Goal: Transaction & Acquisition: Book appointment/travel/reservation

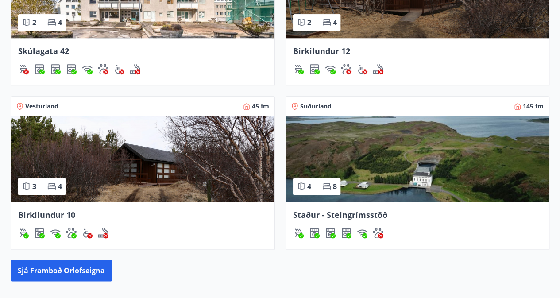
scroll to position [442, 0]
click at [138, 179] on img at bounding box center [142, 159] width 263 height 86
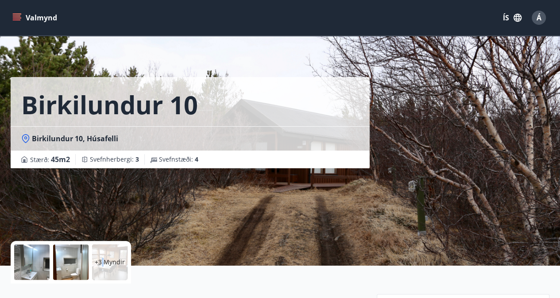
click at [101, 268] on div "+3 Myndir" at bounding box center [109, 261] width 35 height 35
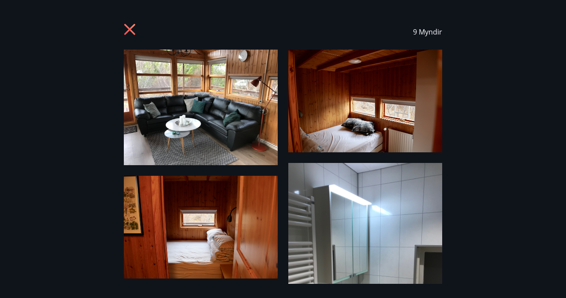
click at [133, 34] on icon at bounding box center [131, 30] width 14 height 14
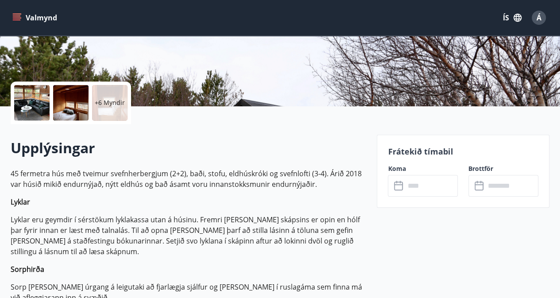
scroll to position [158, 0]
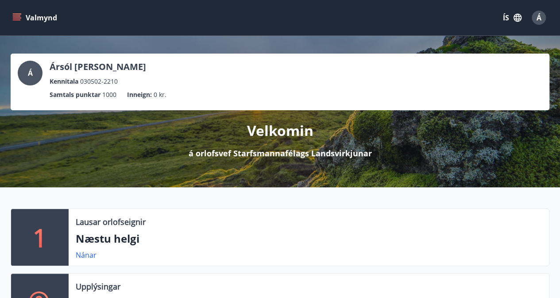
click at [26, 19] on button "Valmynd" at bounding box center [36, 18] width 50 height 16
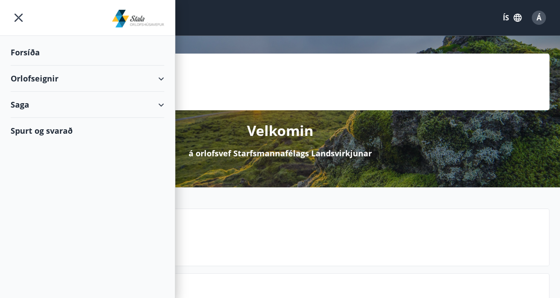
click at [123, 81] on div "Orlofseignir" at bounding box center [88, 78] width 154 height 26
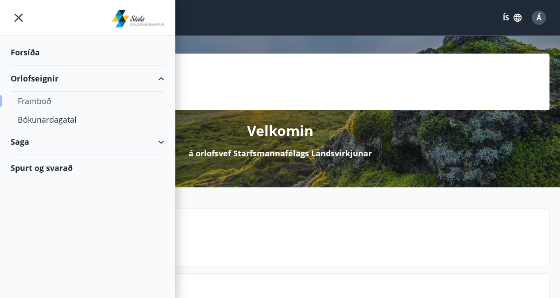
click at [73, 100] on div "Framboð" at bounding box center [87, 101] width 139 height 19
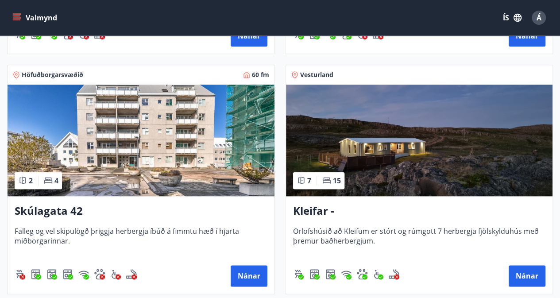
scroll to position [372, 0]
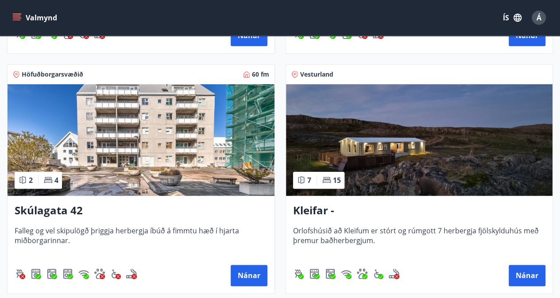
click at [393, 215] on h3 "Kleifar - [GEOGRAPHIC_DATA]/[GEOGRAPHIC_DATA]" at bounding box center [419, 211] width 253 height 16
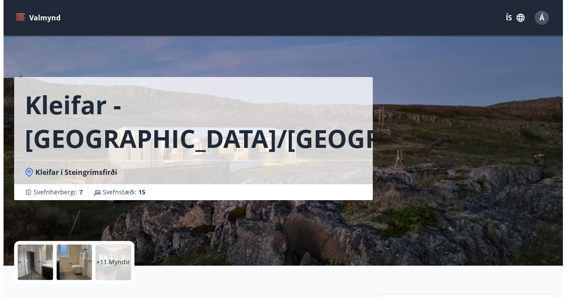
scroll to position [44, 0]
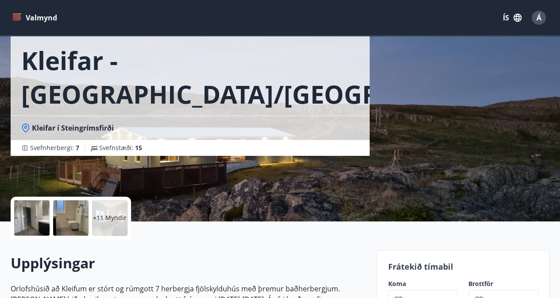
click at [112, 212] on div "+11 Myndir" at bounding box center [109, 217] width 35 height 35
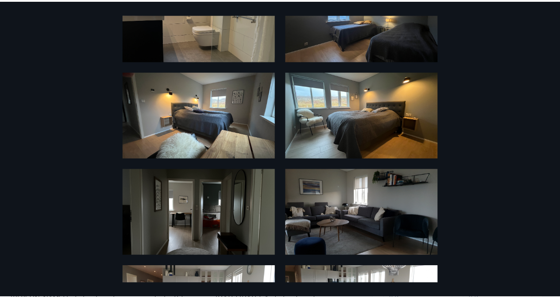
scroll to position [0, 0]
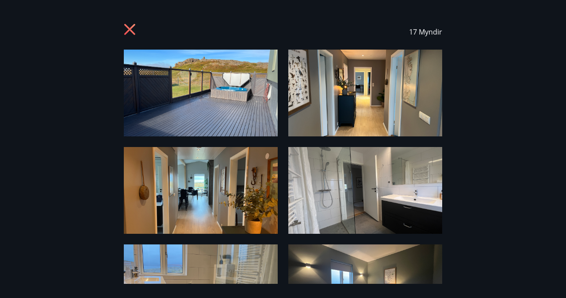
click at [124, 38] on div at bounding box center [131, 31] width 14 height 17
click at [131, 25] on icon at bounding box center [131, 30] width 14 height 14
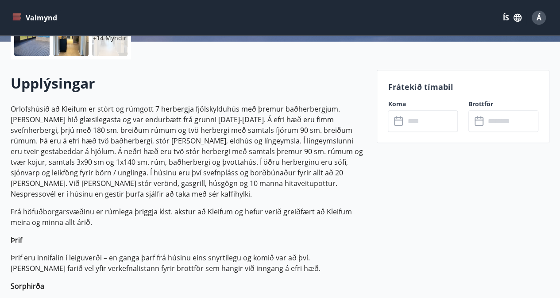
scroll to position [268, 0]
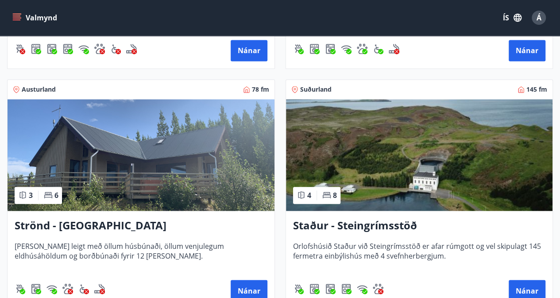
scroll to position [597, 0]
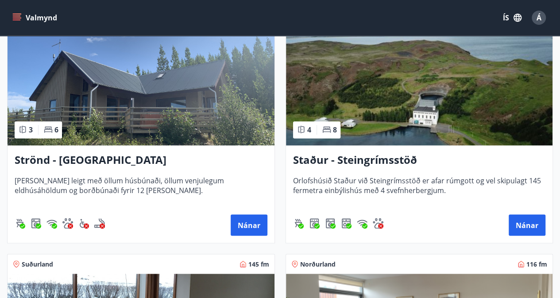
click at [79, 161] on h3 "Strönd - [GEOGRAPHIC_DATA]" at bounding box center [141, 160] width 253 height 16
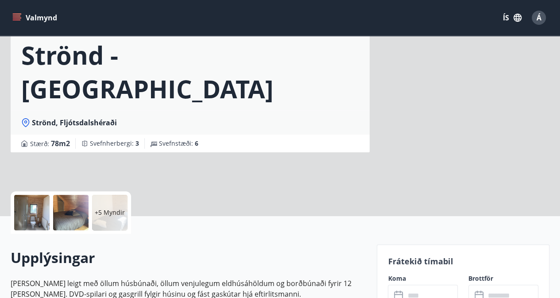
scroll to position [52, 0]
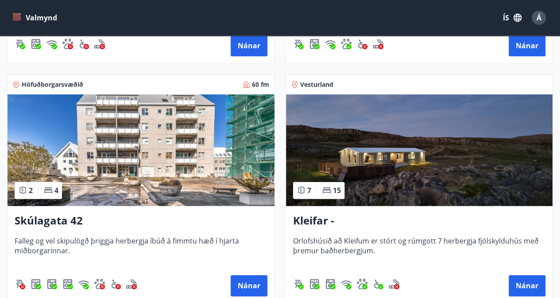
click at [135, 192] on img at bounding box center [141, 150] width 267 height 112
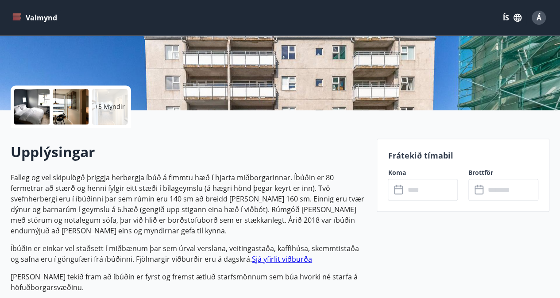
scroll to position [158, 0]
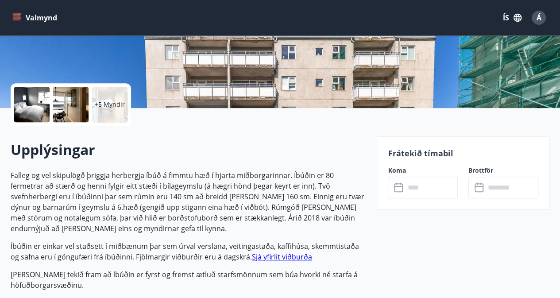
click at [433, 188] on input "text" at bounding box center [430, 188] width 53 height 22
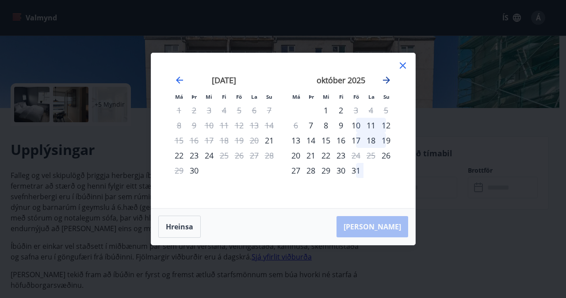
click at [386, 77] on icon "Move forward to switch to the next month." at bounding box center [386, 80] width 11 height 11
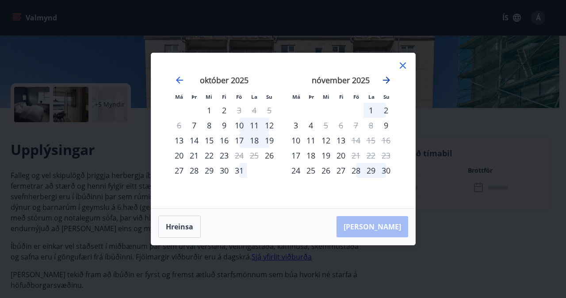
click at [386, 77] on icon "Move forward to switch to the next month." at bounding box center [386, 80] width 11 height 11
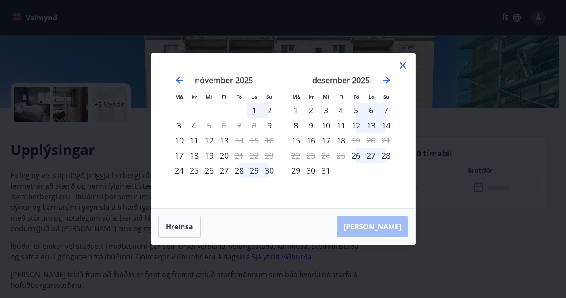
click at [404, 65] on icon at bounding box center [403, 65] width 6 height 6
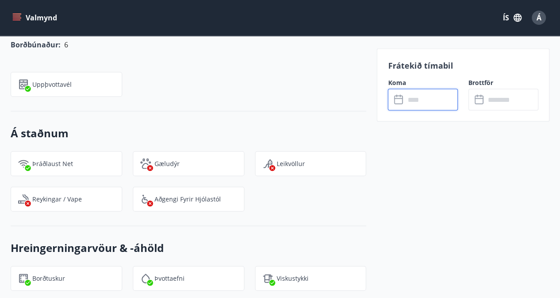
scroll to position [875, 0]
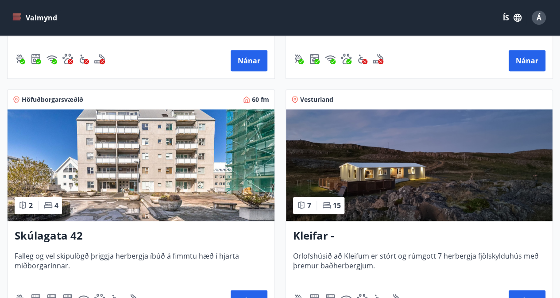
scroll to position [347, 0]
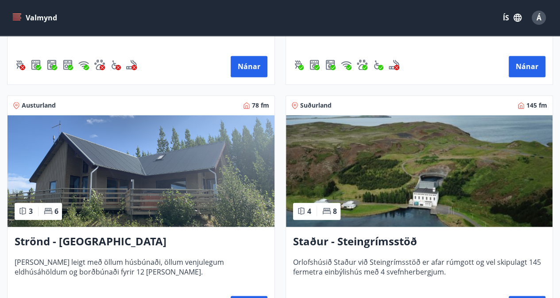
click at [206, 176] on img at bounding box center [141, 171] width 267 height 112
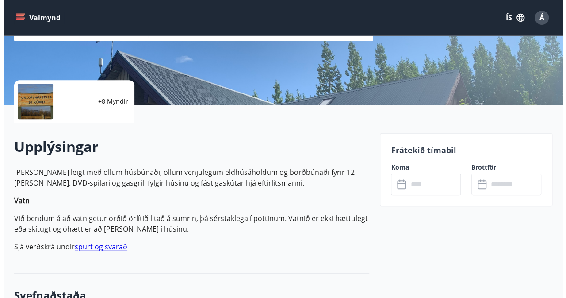
scroll to position [156, 0]
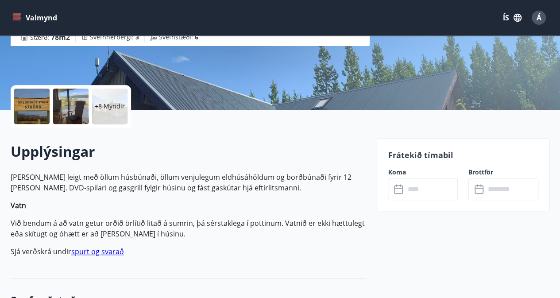
click at [115, 117] on div "+8 Myndir" at bounding box center [109, 105] width 35 height 35
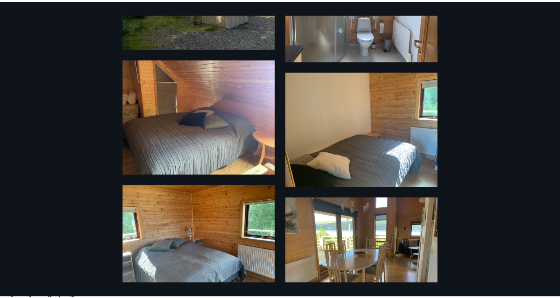
scroll to position [0, 0]
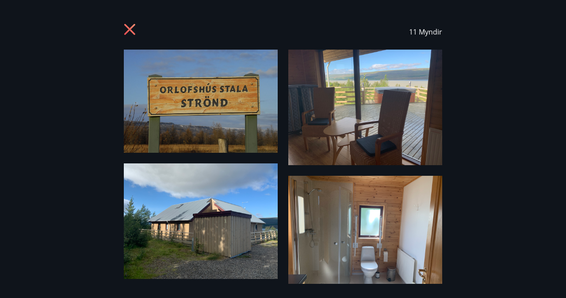
click at [133, 28] on icon at bounding box center [131, 30] width 14 height 14
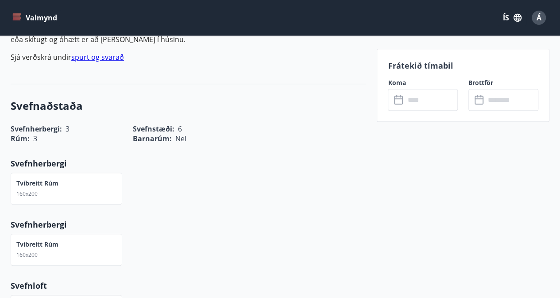
scroll to position [352, 0]
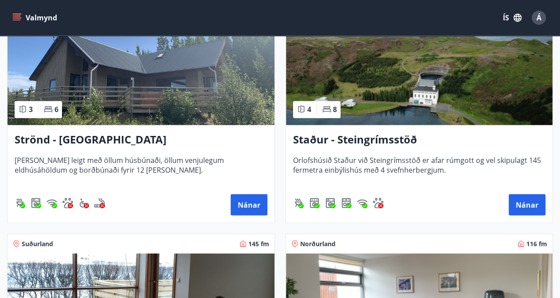
scroll to position [693, 0]
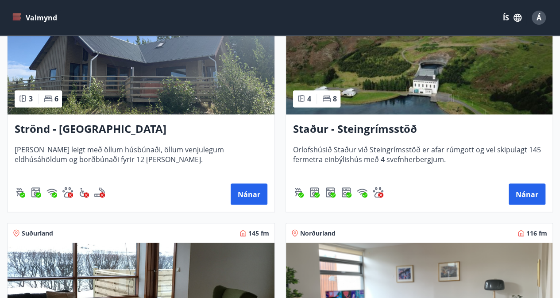
click at [361, 132] on h3 "Staður - Steingrímsstöð" at bounding box center [419, 129] width 253 height 16
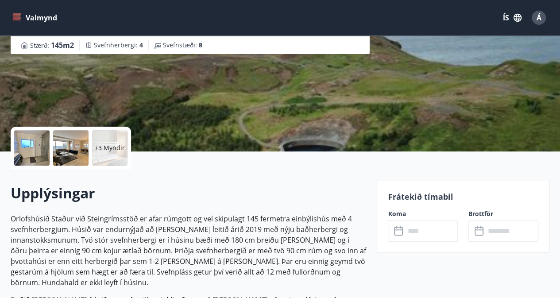
scroll to position [13, 0]
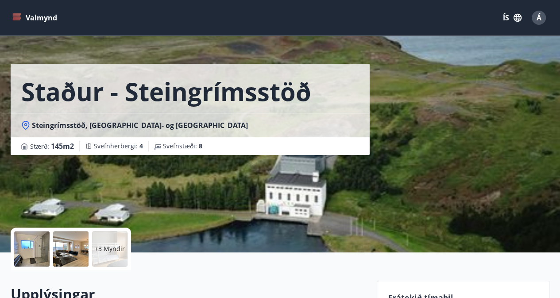
click at [116, 249] on p "+3 Myndir" at bounding box center [110, 248] width 30 height 9
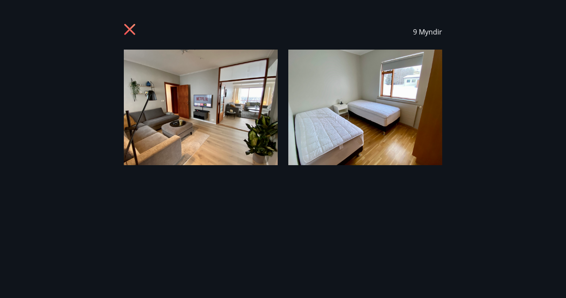
click at [135, 30] on icon at bounding box center [131, 30] width 14 height 14
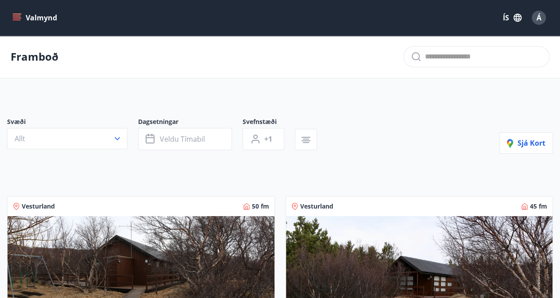
click at [16, 19] on icon "menu" at bounding box center [17, 19] width 8 height 1
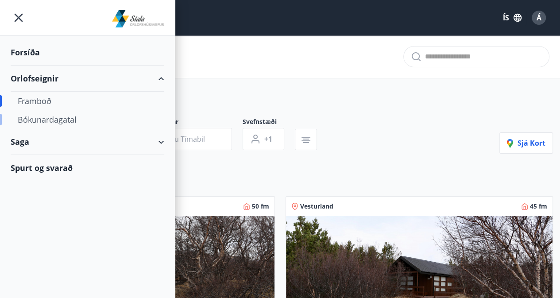
click at [84, 122] on div "Bókunardagatal" at bounding box center [87, 119] width 139 height 19
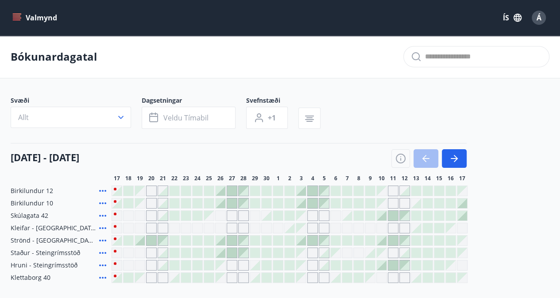
click at [7, 15] on div "Valmynd ÍS Á" at bounding box center [280, 17] width 560 height 35
click at [15, 17] on icon "menu" at bounding box center [16, 17] width 9 height 9
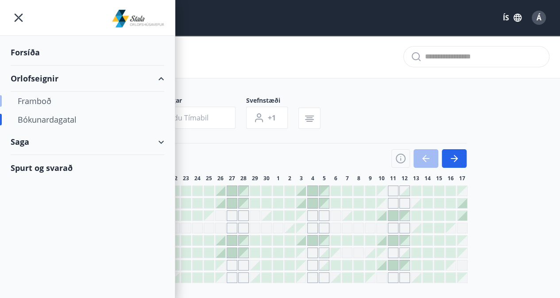
click at [64, 101] on div "Framboð" at bounding box center [87, 101] width 139 height 19
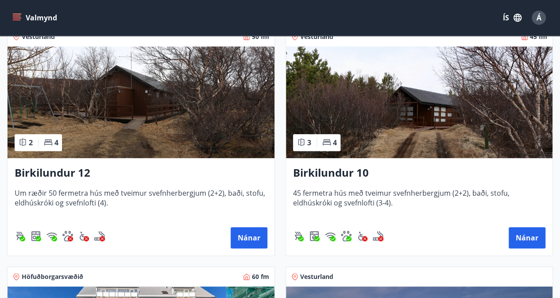
scroll to position [170, 0]
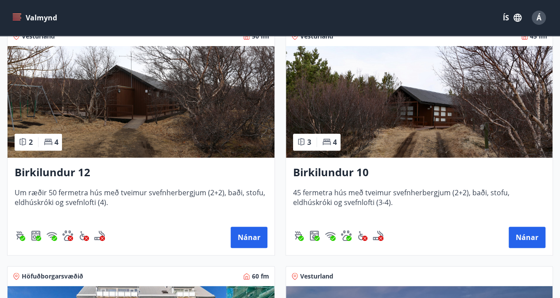
click at [75, 156] on img at bounding box center [141, 102] width 267 height 112
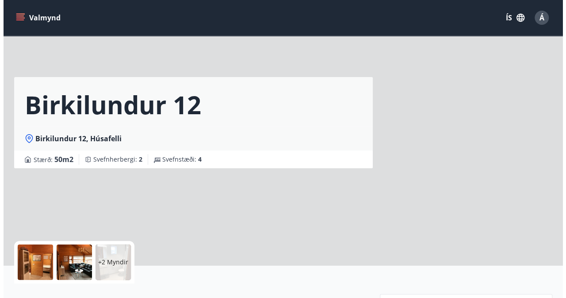
scroll to position [41, 0]
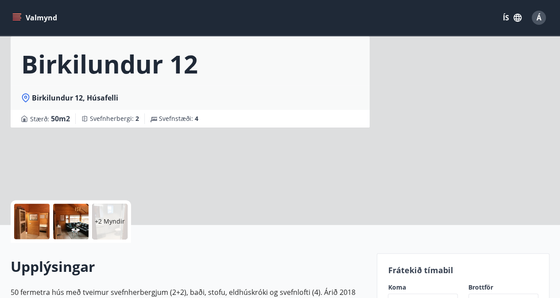
click at [103, 228] on div "+2 Myndir" at bounding box center [109, 221] width 35 height 35
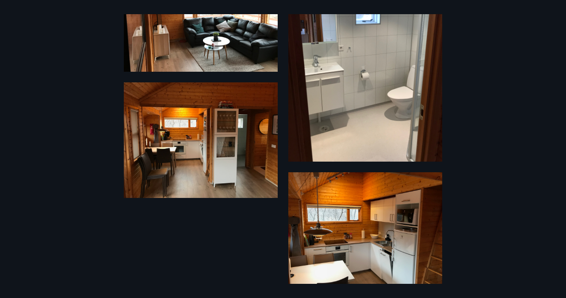
scroll to position [429, 0]
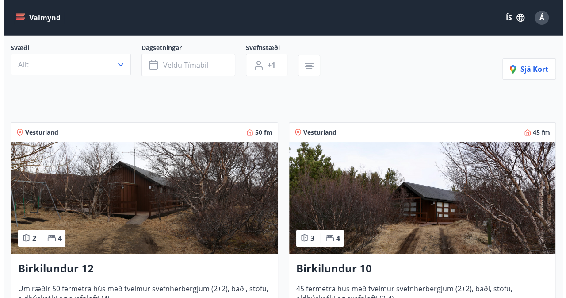
scroll to position [70, 0]
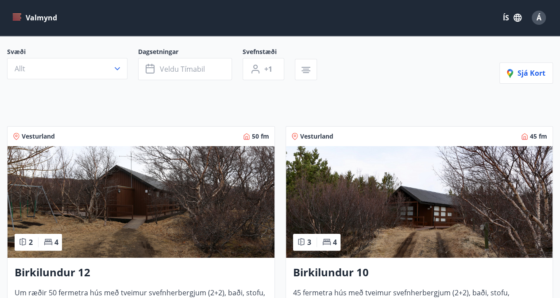
click at [19, 19] on icon "menu" at bounding box center [16, 17] width 9 height 9
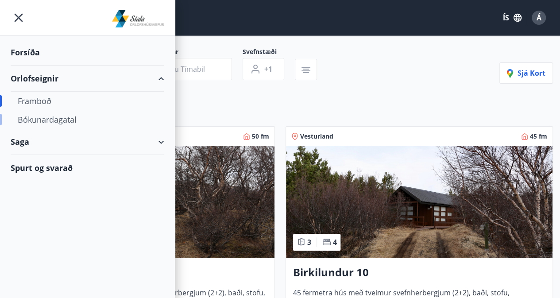
click at [57, 120] on div "Bókunardagatal" at bounding box center [87, 119] width 139 height 19
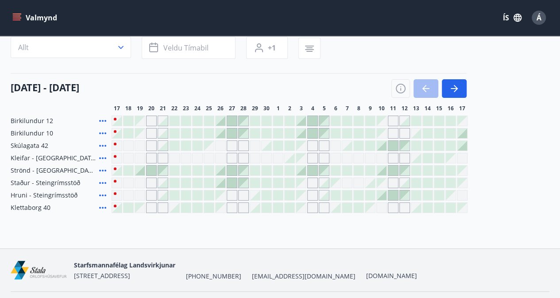
click at [233, 120] on div at bounding box center [232, 121] width 10 height 10
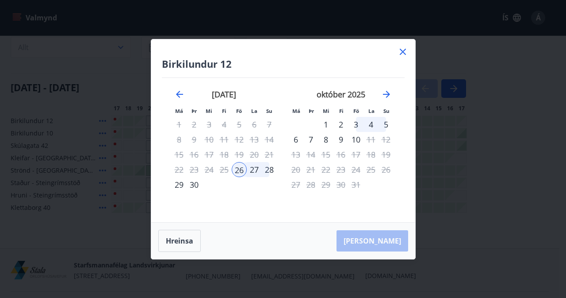
click at [344, 135] on div "9" at bounding box center [341, 139] width 15 height 15
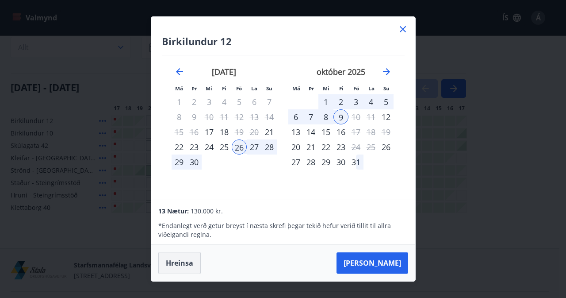
click at [180, 261] on button "Hreinsa" at bounding box center [179, 263] width 42 height 22
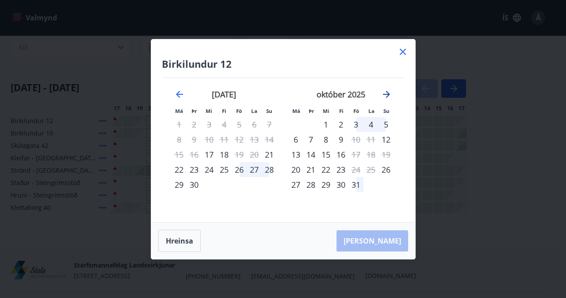
click at [386, 92] on icon "Move forward to switch to the next month." at bounding box center [386, 94] width 11 height 11
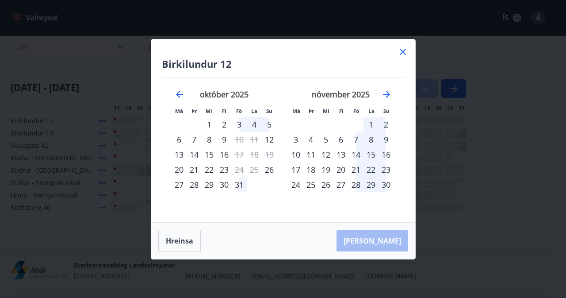
click at [241, 126] on div "3" at bounding box center [239, 124] width 15 height 15
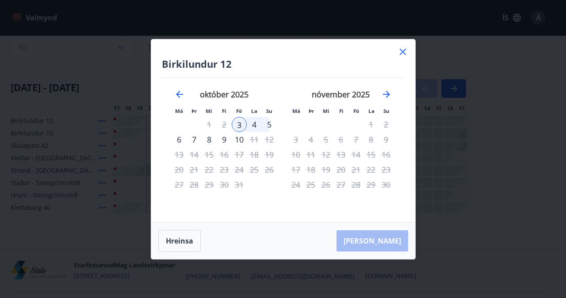
click at [270, 123] on div "5" at bounding box center [269, 124] width 15 height 15
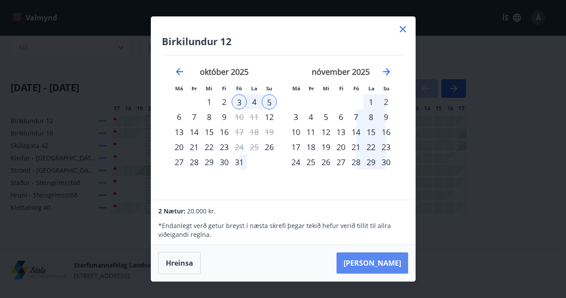
click at [390, 261] on button "[PERSON_NAME]" at bounding box center [373, 262] width 72 height 21
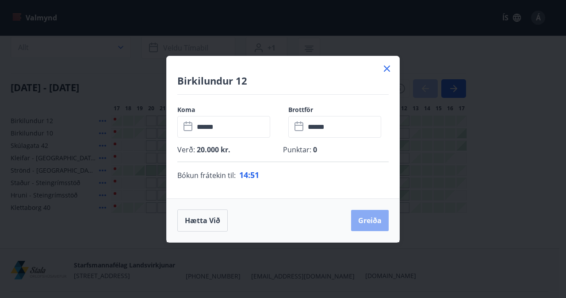
click at [373, 218] on button "Greiða" at bounding box center [370, 220] width 38 height 21
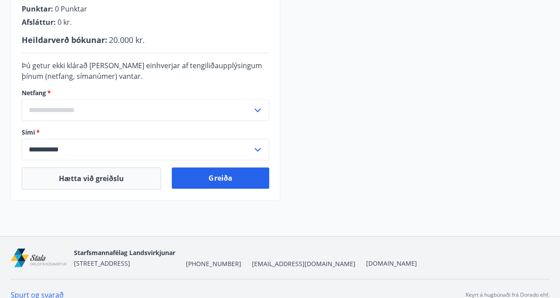
scroll to position [207, 0]
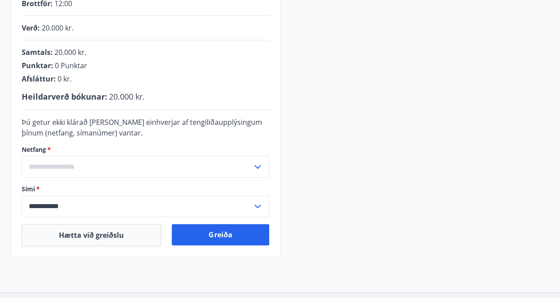
click at [123, 165] on input "text" at bounding box center [137, 167] width 231 height 22
click at [77, 179] on li "Skrá nýtt netfang" at bounding box center [145, 185] width 246 height 16
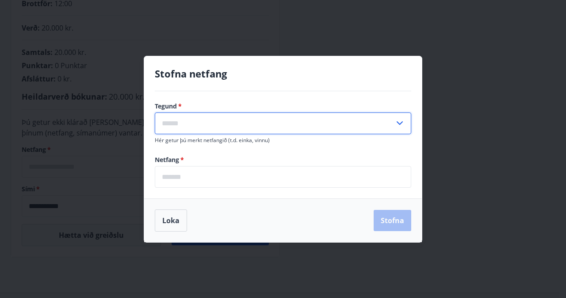
click at [226, 126] on input "text" at bounding box center [275, 123] width 240 height 22
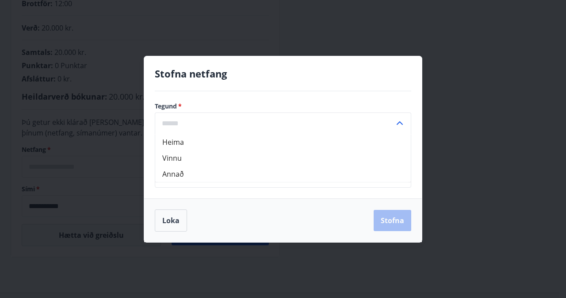
click at [209, 143] on li "Heima" at bounding box center [283, 142] width 256 height 16
type input "*****"
click at [210, 182] on input "email" at bounding box center [283, 177] width 257 height 22
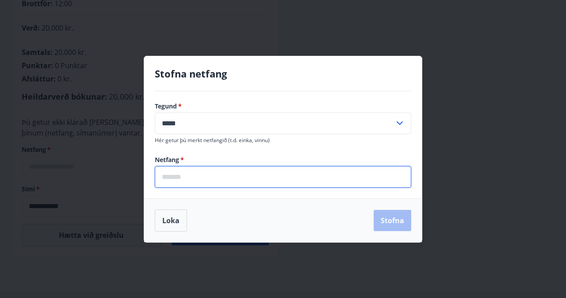
type input "**********"
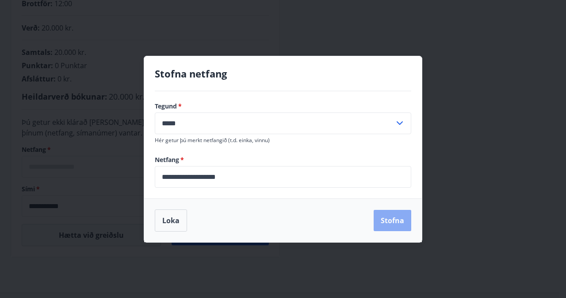
click at [389, 216] on button "Stofna" at bounding box center [393, 220] width 38 height 21
type input "**********"
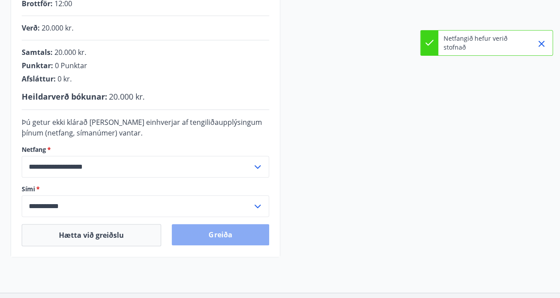
click at [258, 228] on button "Greiða" at bounding box center [220, 234] width 97 height 21
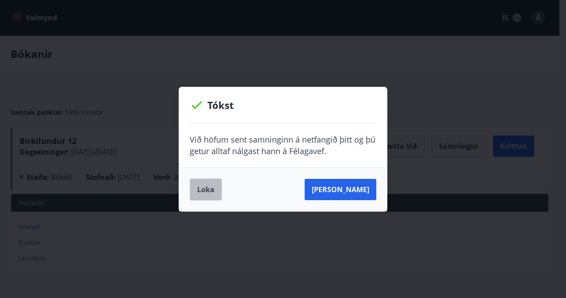
click at [197, 182] on button "Loka" at bounding box center [206, 189] width 32 height 22
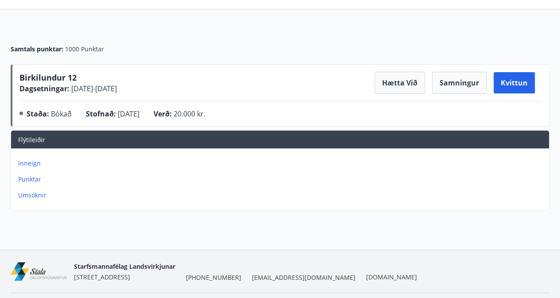
scroll to position [64, 0]
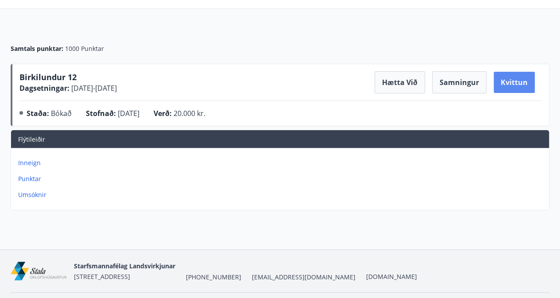
click at [505, 77] on button "Kvittun" at bounding box center [513, 82] width 41 height 21
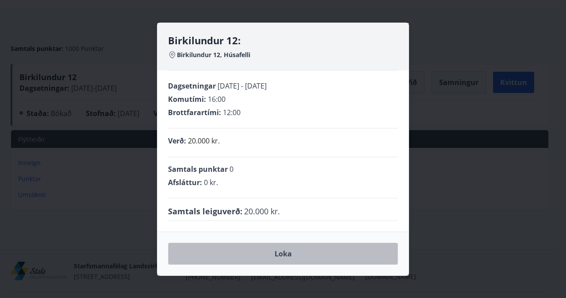
click at [297, 263] on button "Loka" at bounding box center [283, 253] width 230 height 22
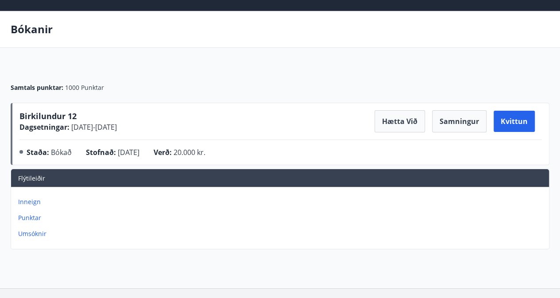
scroll to position [88, 0]
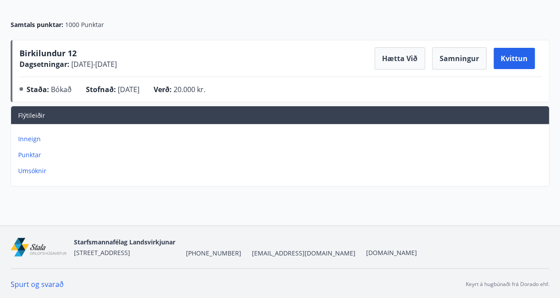
click at [111, 216] on div "Bókanir Samtals punktar : 1000 Punktar Birkilundur 12 Dagsetningar : [DATE] - […" at bounding box center [280, 86] width 560 height 277
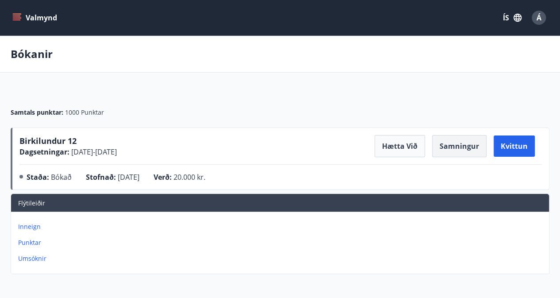
click at [474, 147] on button "Samningur" at bounding box center [459, 146] width 54 height 22
click at [418, 42] on div "Bókanir" at bounding box center [280, 54] width 560 height 37
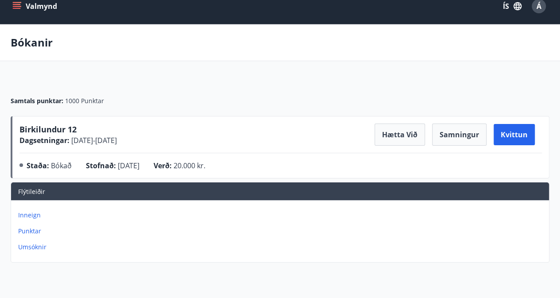
scroll to position [11, 0]
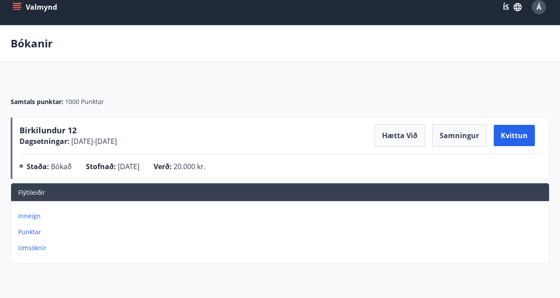
click at [29, 3] on button "Valmynd" at bounding box center [36, 7] width 50 height 16
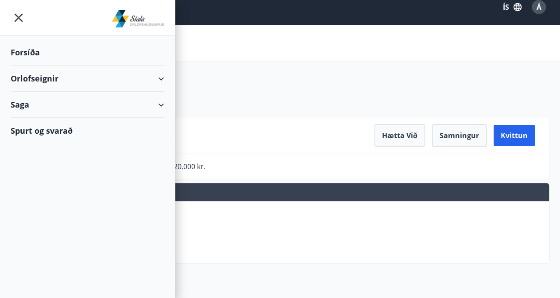
click at [104, 129] on div "Spurt og svarað" at bounding box center [88, 131] width 154 height 26
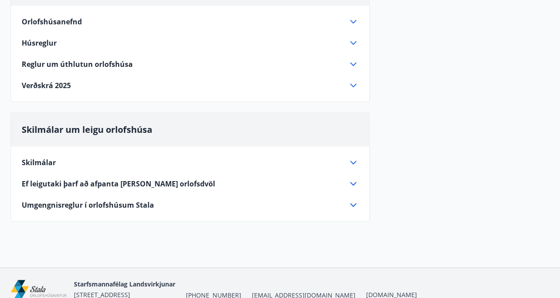
scroll to position [107, 0]
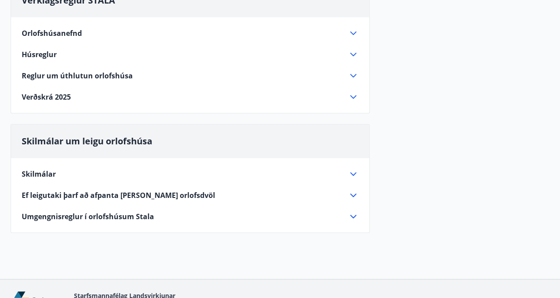
click at [350, 93] on icon at bounding box center [353, 97] width 11 height 11
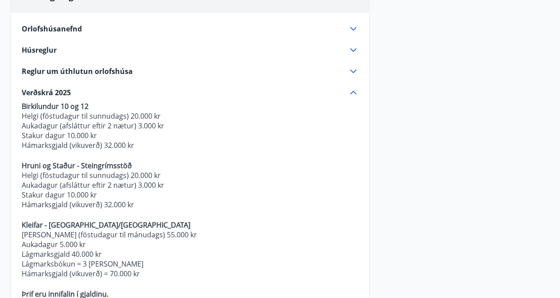
scroll to position [112, 0]
click at [306, 144] on p "Hámarksgjald (vikuverð) 32.000 kr" at bounding box center [190, 145] width 337 height 10
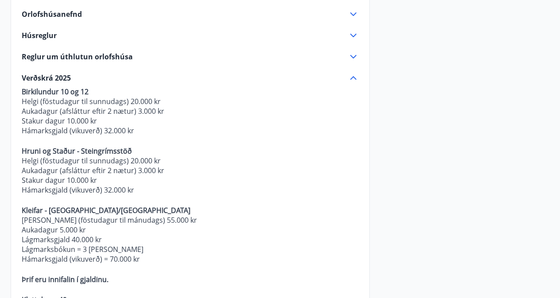
scroll to position [26, 0]
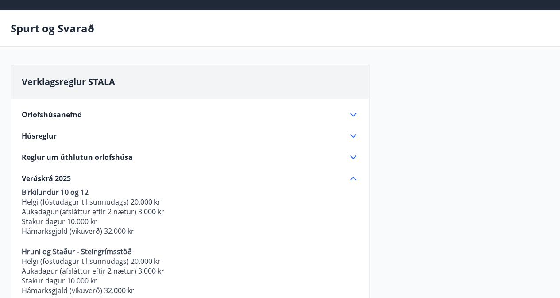
click at [357, 156] on icon at bounding box center [353, 157] width 11 height 11
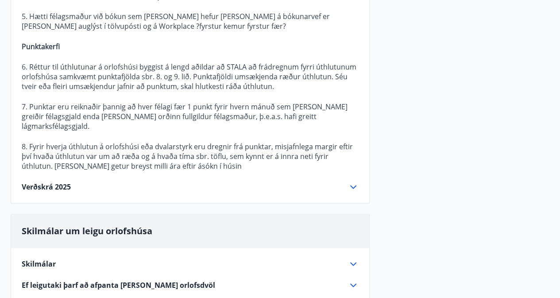
scroll to position [634, 0]
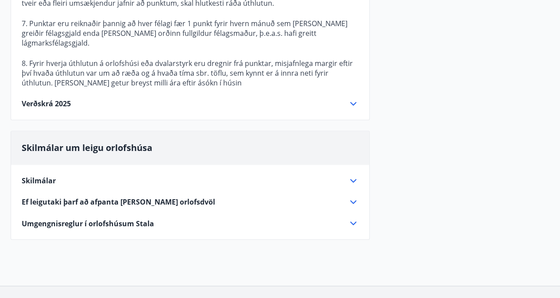
click at [350, 175] on icon at bounding box center [353, 180] width 11 height 11
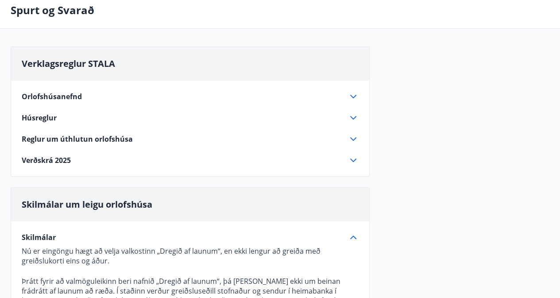
scroll to position [0, 0]
